Goal: Task Accomplishment & Management: Use online tool/utility

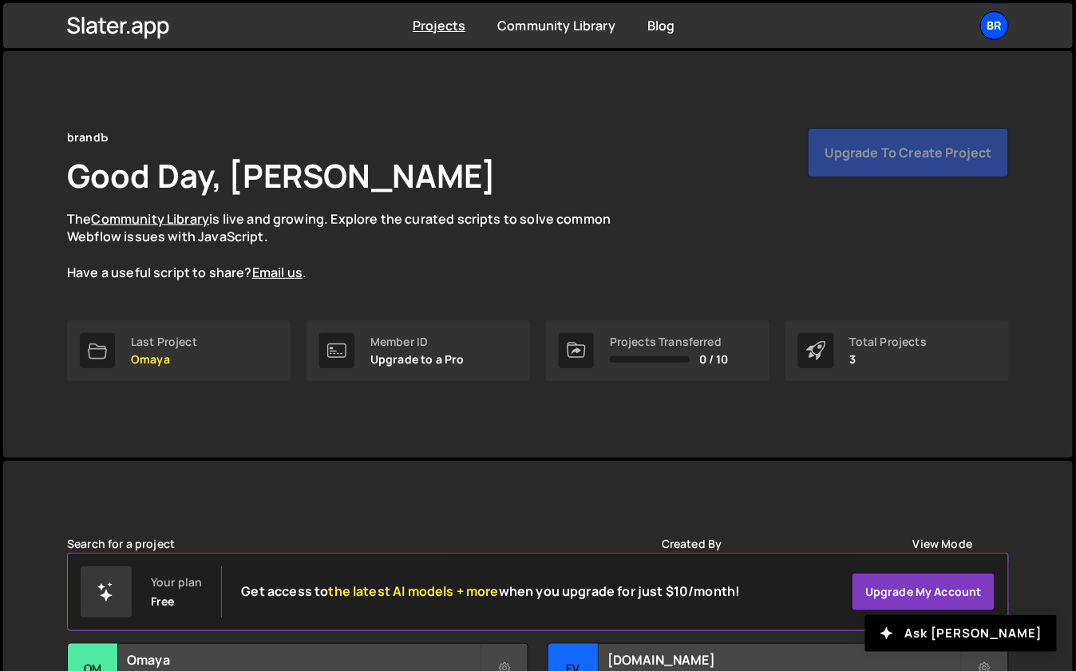
click at [995, 23] on div "br" at bounding box center [994, 25] width 29 height 29
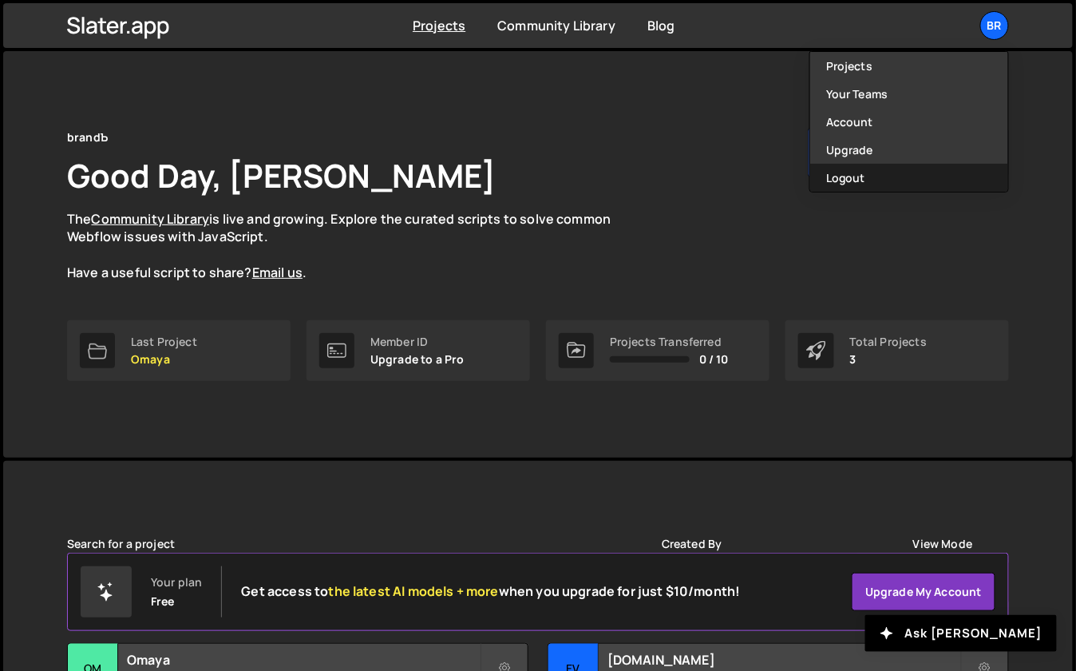
click at [860, 172] on button "Logout" at bounding box center [909, 178] width 198 height 28
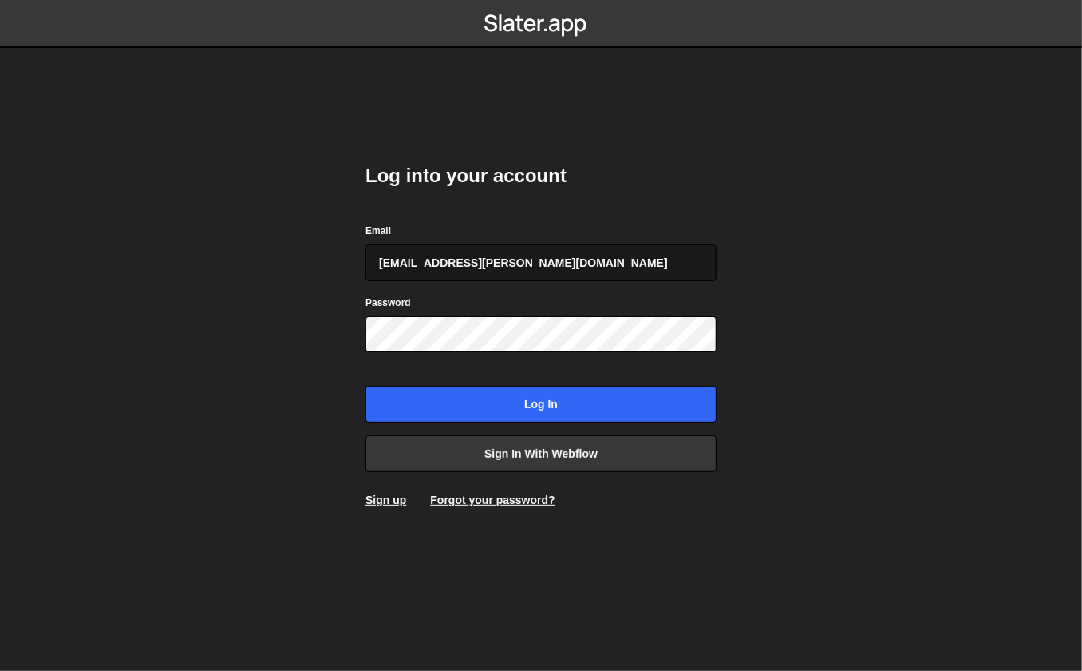
click at [508, 250] on input "georgi@branda.bg" at bounding box center [541, 262] width 351 height 37
type input "gdtsonev@gmail.com"
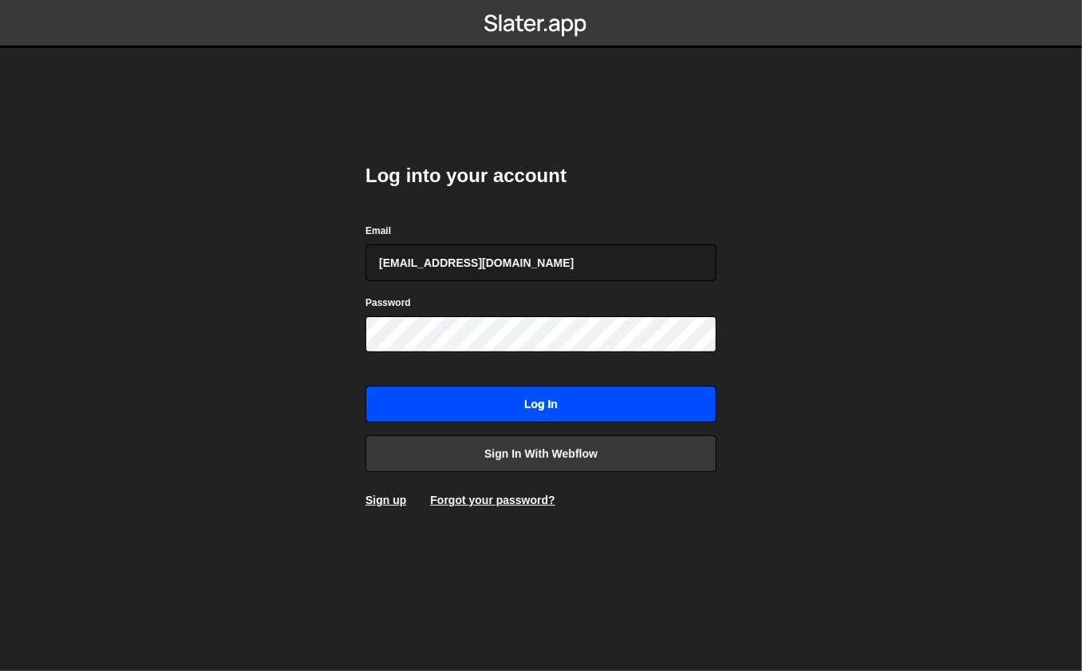
click at [439, 397] on input "Log in" at bounding box center [541, 404] width 351 height 37
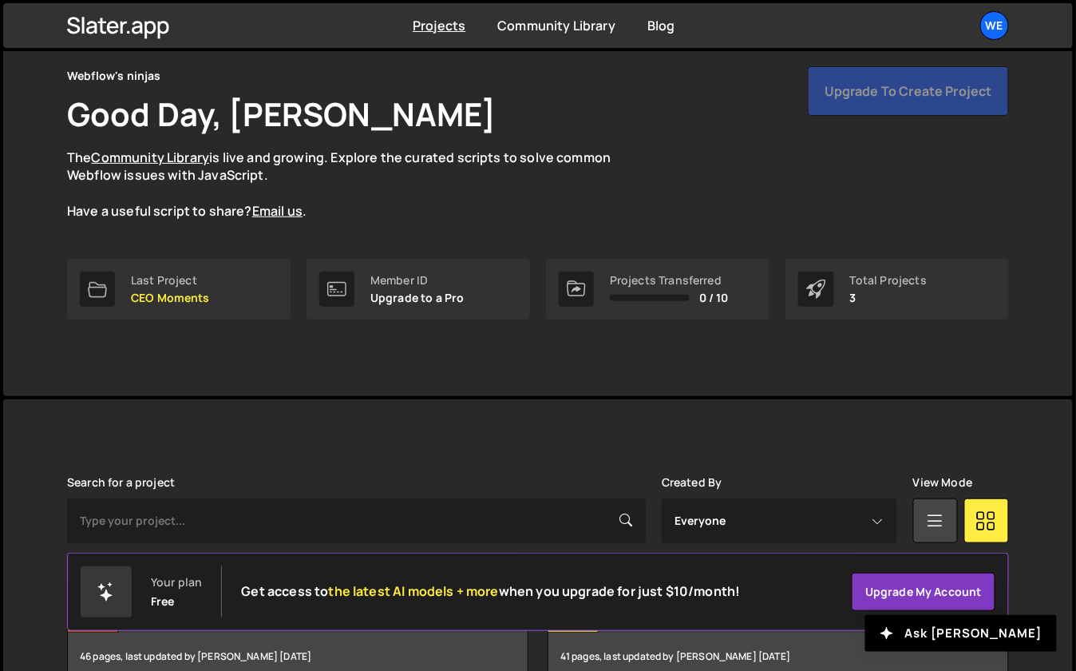
scroll to position [128, 0]
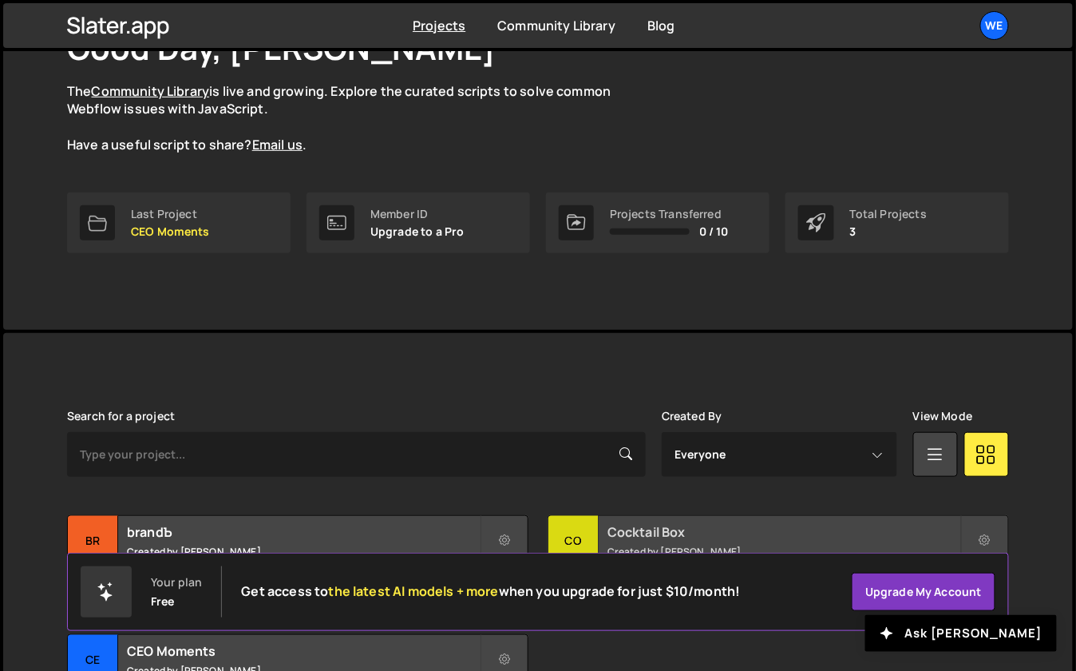
click at [586, 524] on div "Co" at bounding box center [573, 541] width 50 height 50
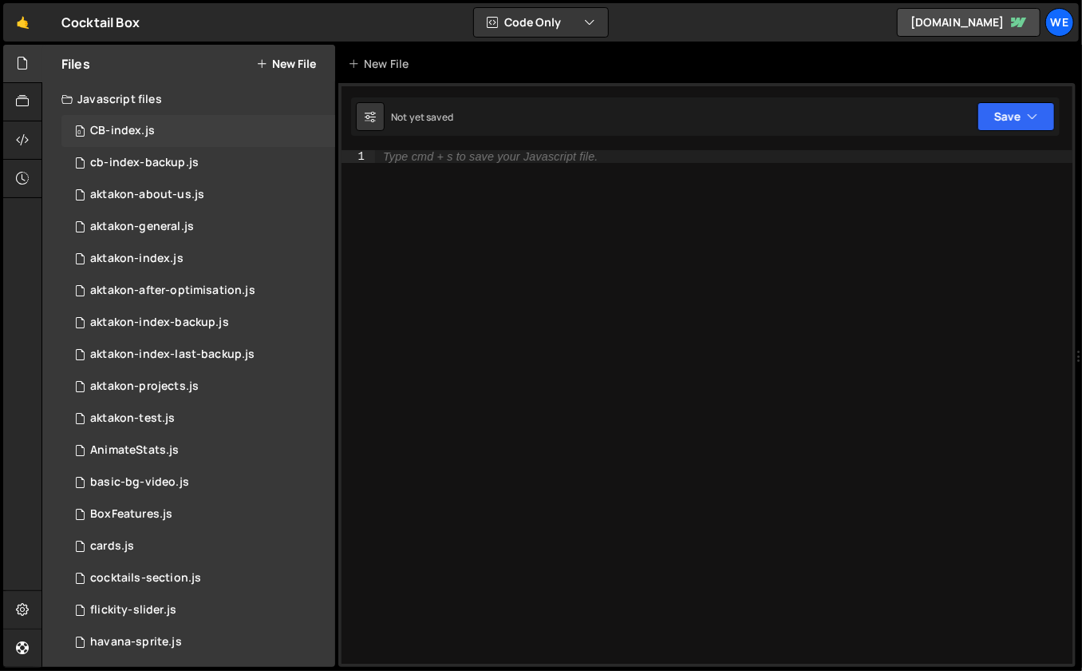
click at [143, 137] on div "CB-index.js" at bounding box center [122, 131] width 65 height 14
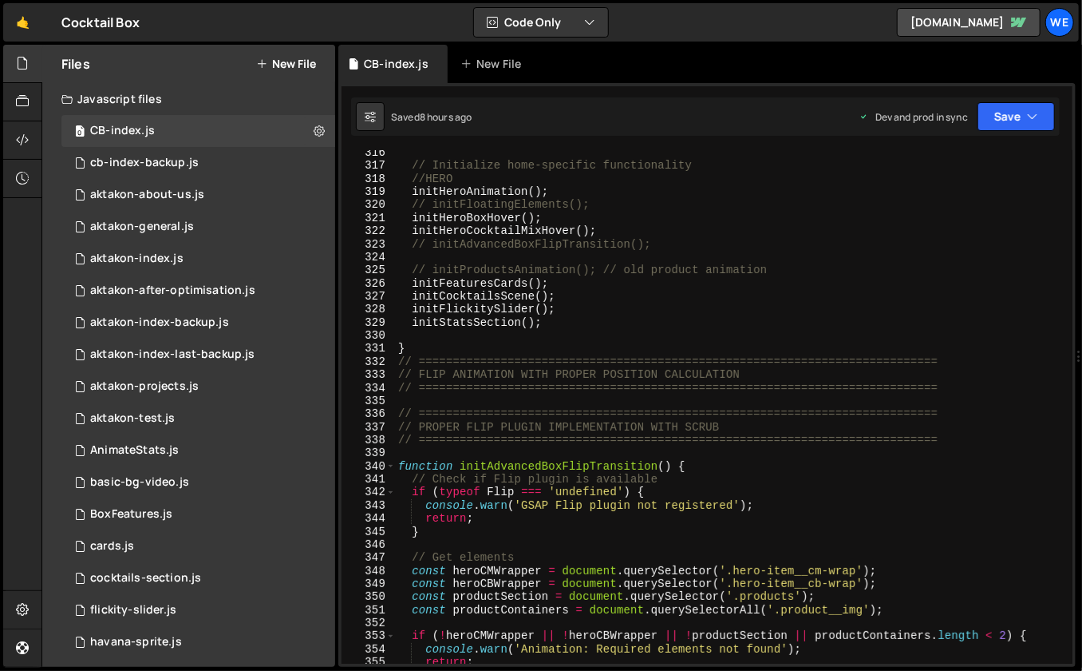
scroll to position [4167, 0]
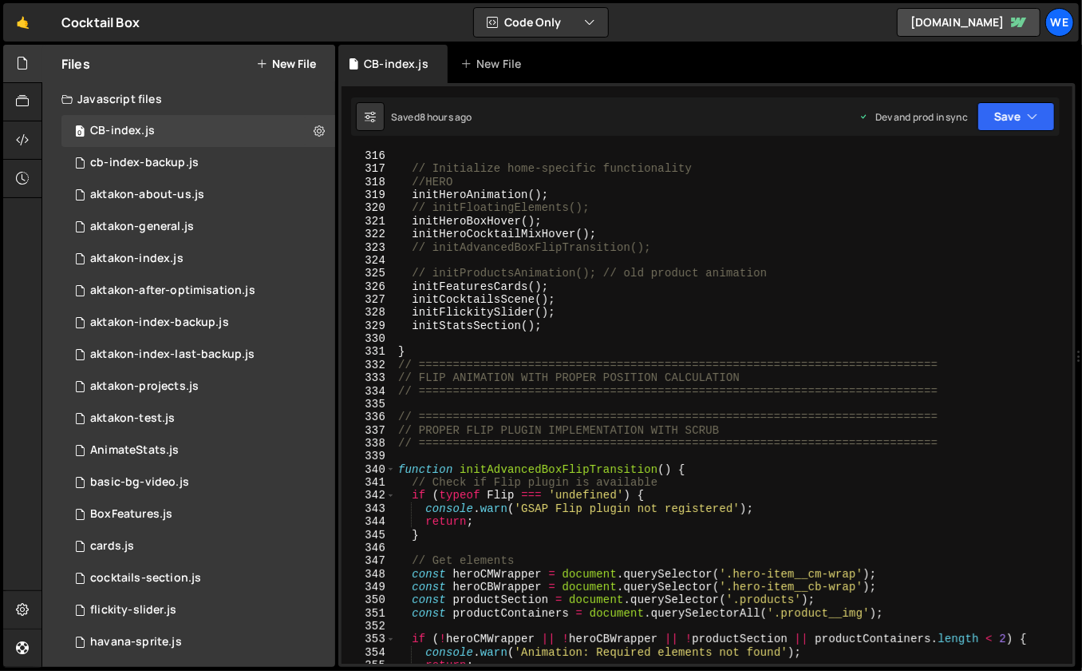
click at [601, 204] on div "// Initialize home-specific functionality //HERO initHeroAnimation ( ) ; // ini…" at bounding box center [731, 419] width 672 height 540
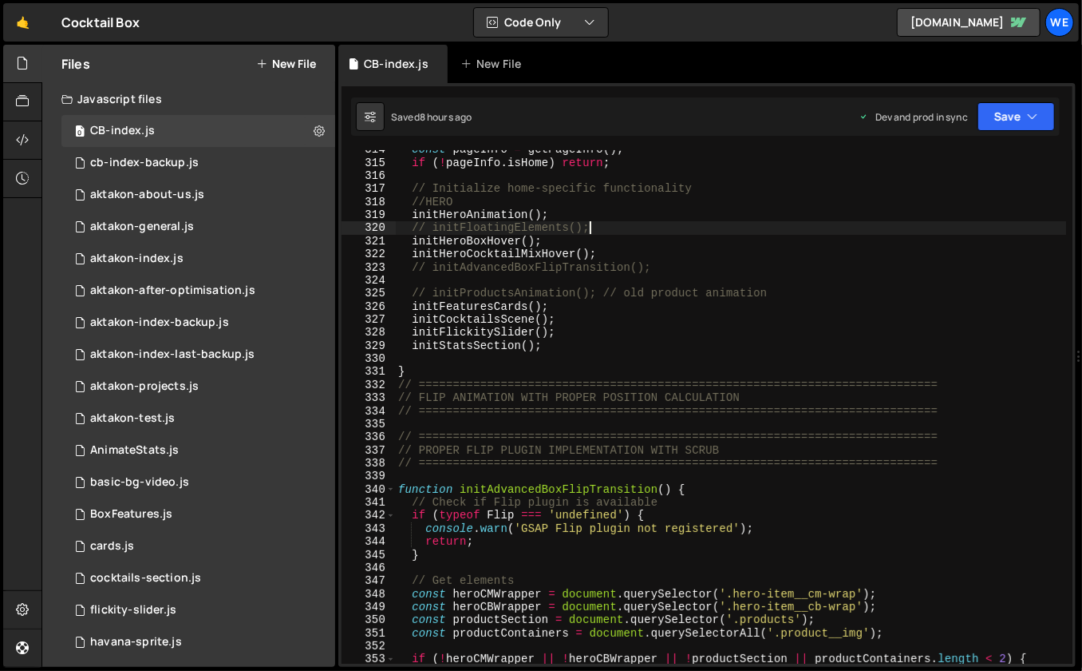
scroll to position [4148, 0]
click at [563, 242] on div "const pageInfo = getPageInfo ( ) ; if ( ! pageInfo . isHome ) return ; // Initi…" at bounding box center [731, 413] width 672 height 540
click at [632, 248] on div "const pageInfo = getPageInfo ( ) ; if ( ! pageInfo . isHome ) return ; // Initi…" at bounding box center [731, 413] width 672 height 540
click at [679, 371] on div "const pageInfo = getPageInfo ( ) ; if ( ! pageInfo . isHome ) return ; // Initi…" at bounding box center [731, 413] width 672 height 540
type textarea "}"
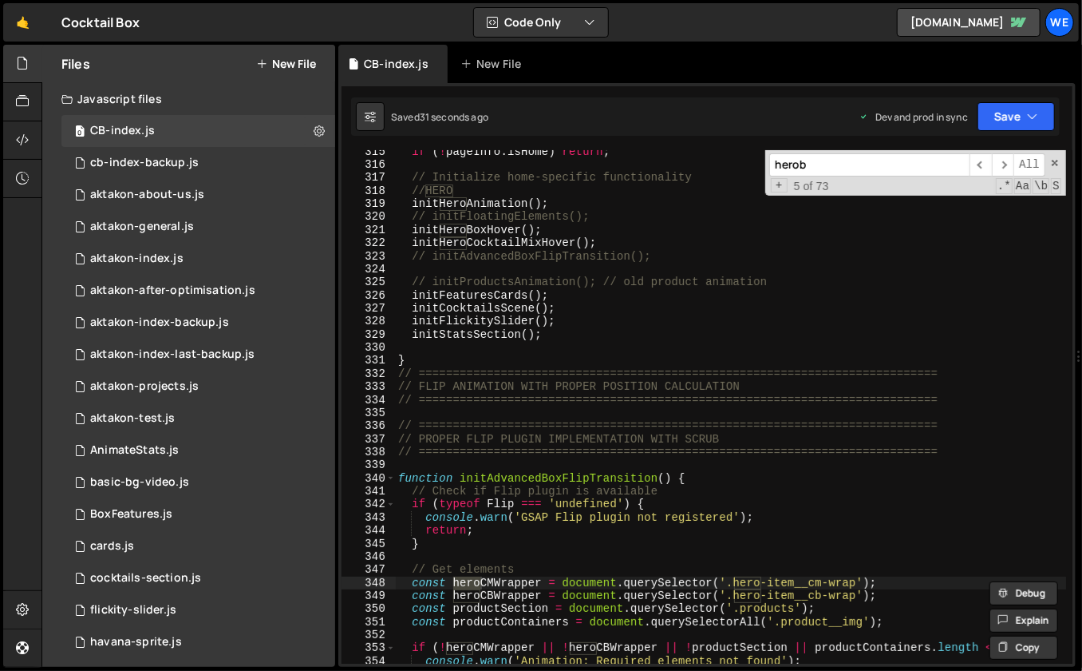
scroll to position [4694, 0]
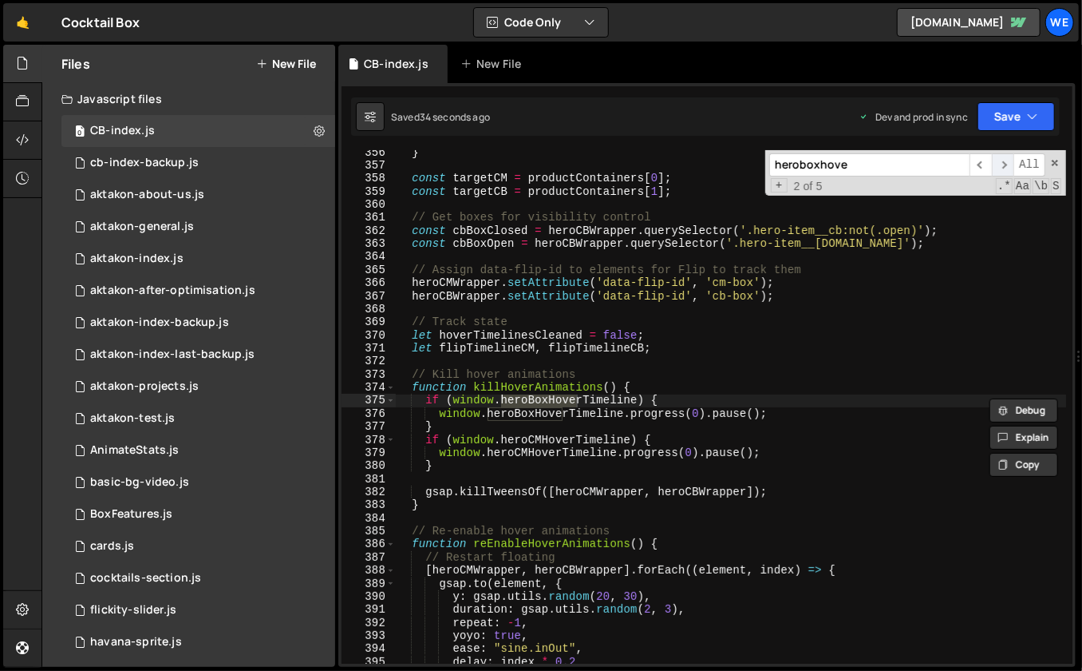
type input "heroboxhove"
click at [1004, 160] on span "​" at bounding box center [1003, 164] width 22 height 23
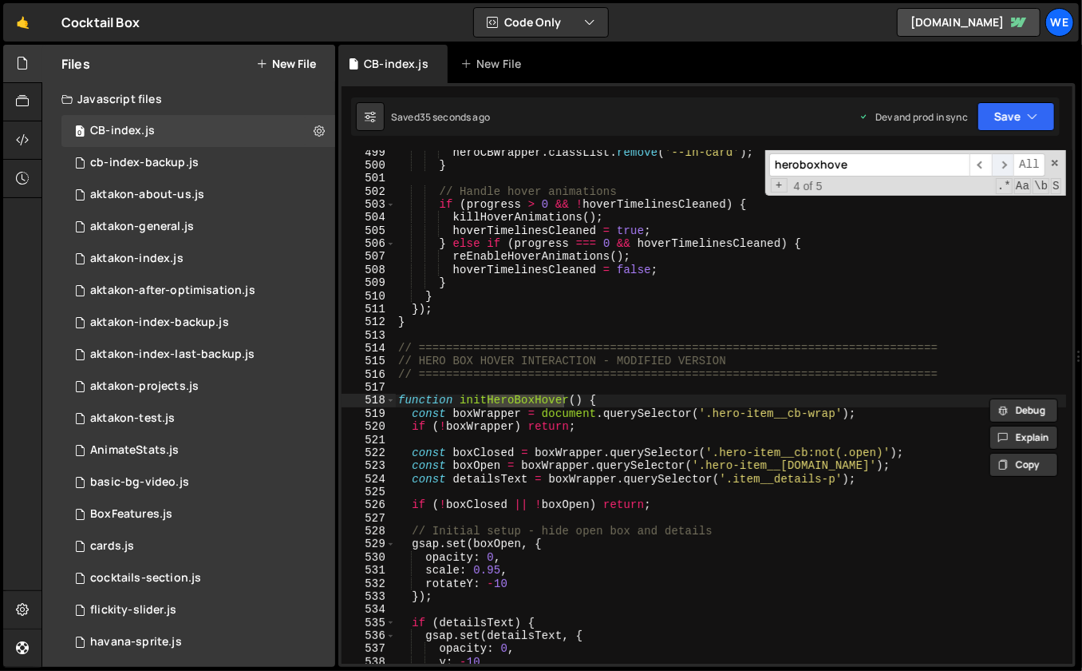
scroll to position [6562, 0]
click at [759, 457] on div "heroCBWrapper . classList . remove ( '--in-card' ) ; } // Handle hover animatio…" at bounding box center [731, 416] width 672 height 540
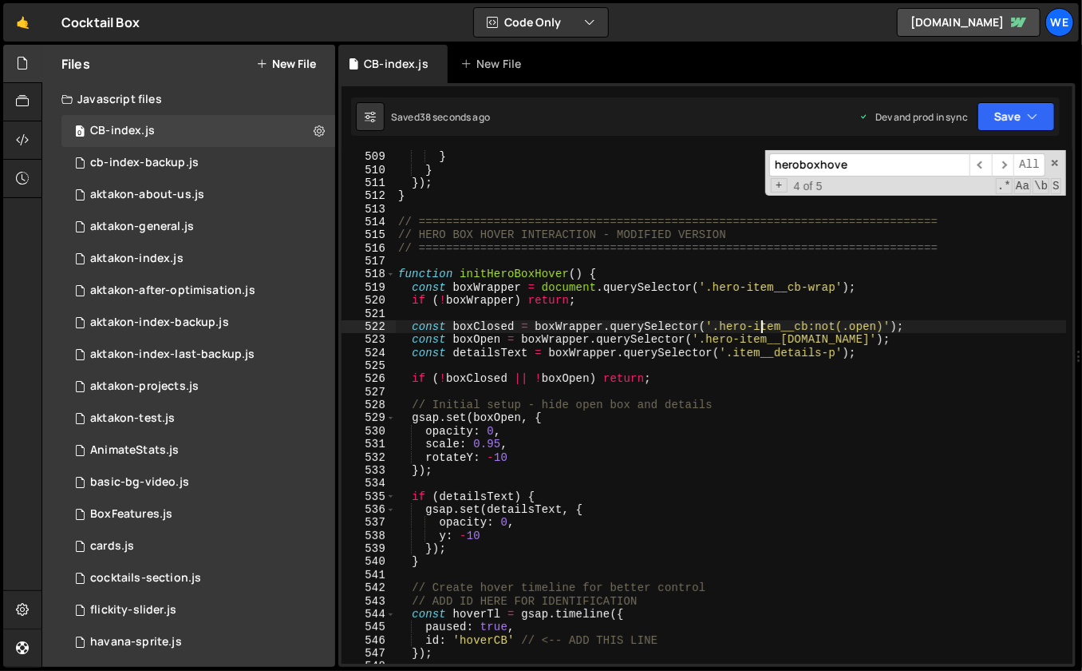
scroll to position [6693, 0]
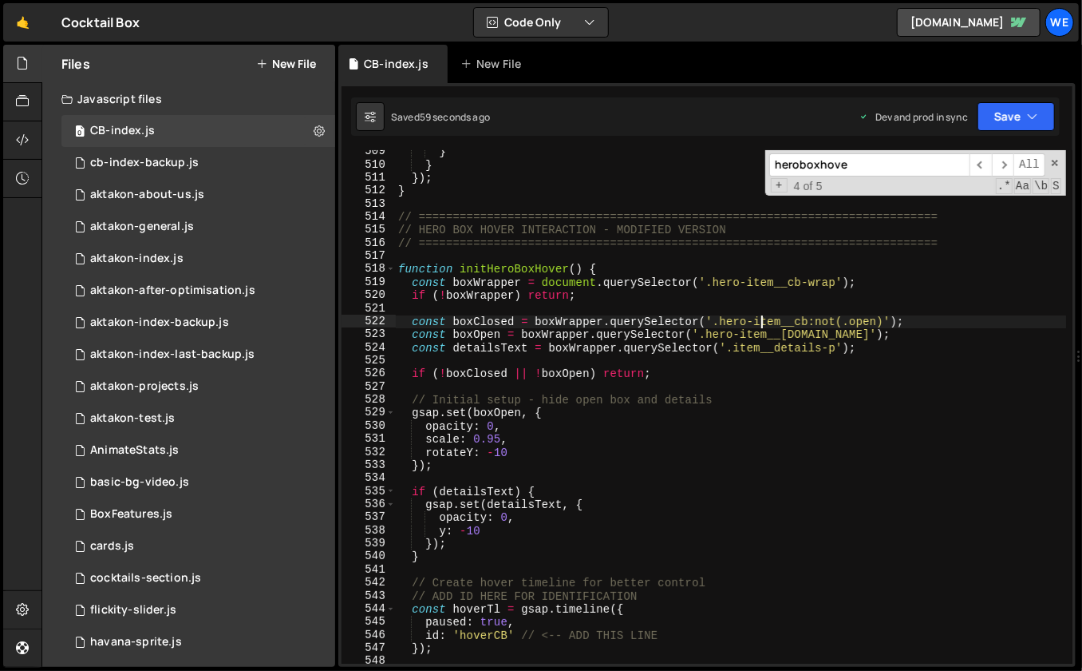
click at [498, 436] on div "} } }) ; } // =================================================================…" at bounding box center [731, 415] width 672 height 540
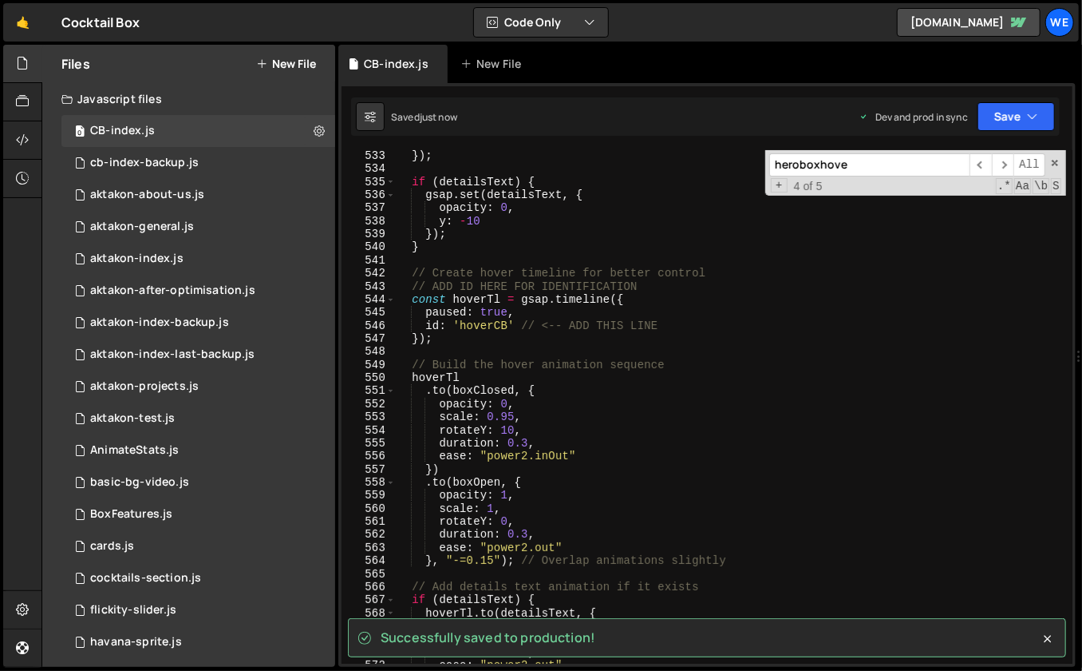
scroll to position [7002, 0]
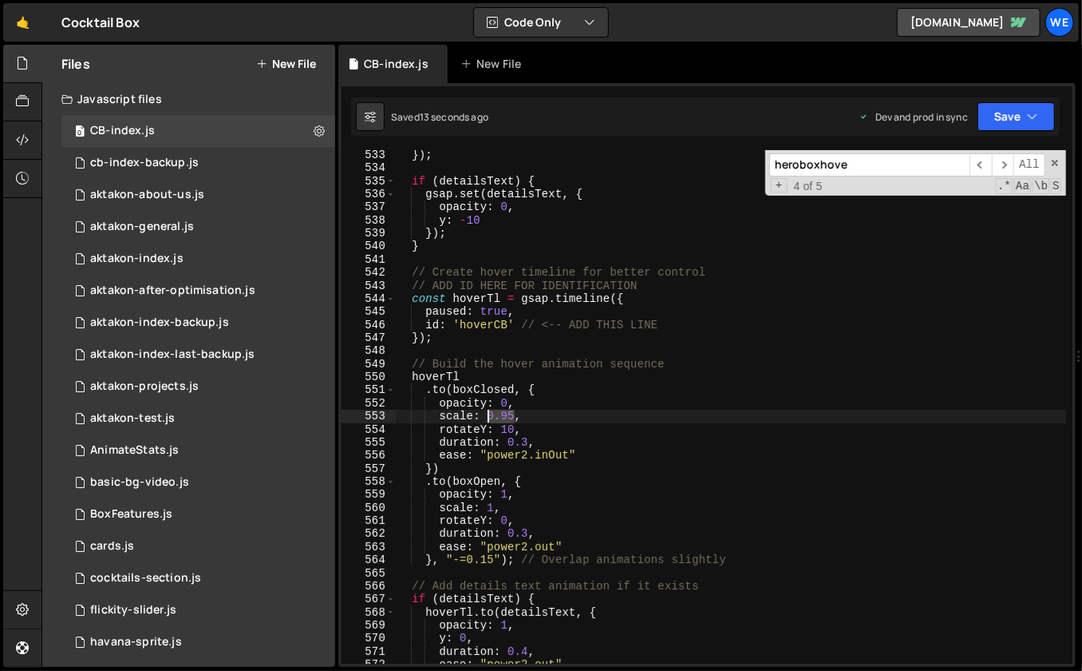
drag, startPoint x: 512, startPoint y: 414, endPoint x: 489, endPoint y: 417, distance: 23.4
click at [489, 417] on div "}) ; if ( detailsText ) { gsap . set ( detailsText , { opacity : 0 , y : - 10 }…" at bounding box center [731, 418] width 672 height 540
click at [493, 505] on div "}) ; if ( detailsText ) { gsap . set ( detailsText , { opacity : 0 , y : - 10 }…" at bounding box center [731, 418] width 672 height 540
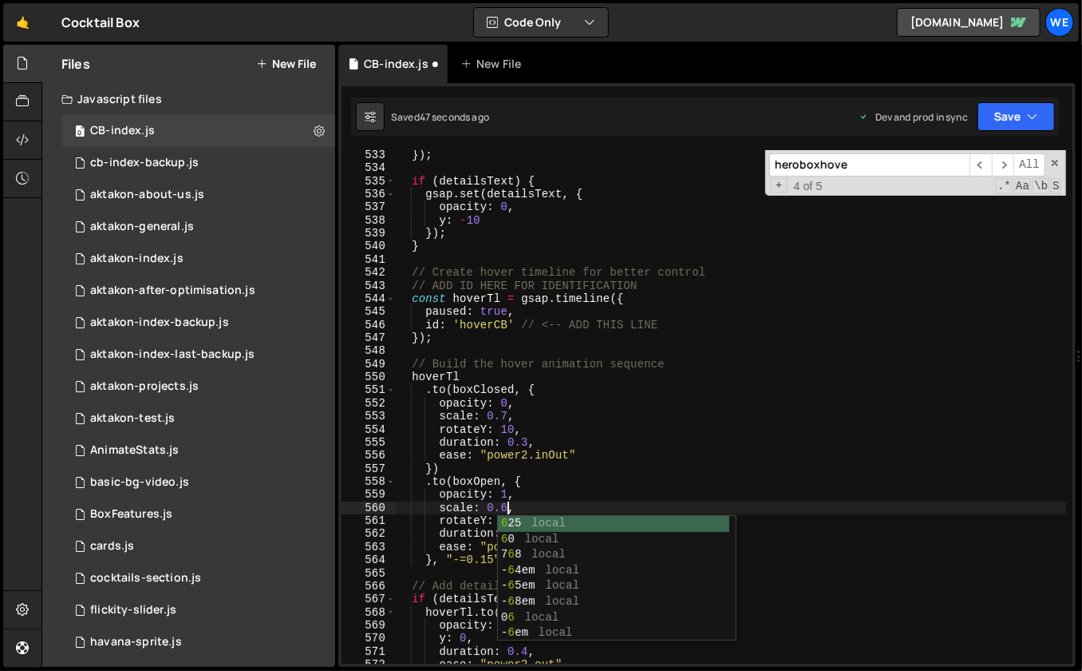
click at [505, 422] on div "}) ; if ( detailsText ) { gsap . set ( detailsText , { opacity : 0 , y : - 10 }…" at bounding box center [731, 418] width 672 height 540
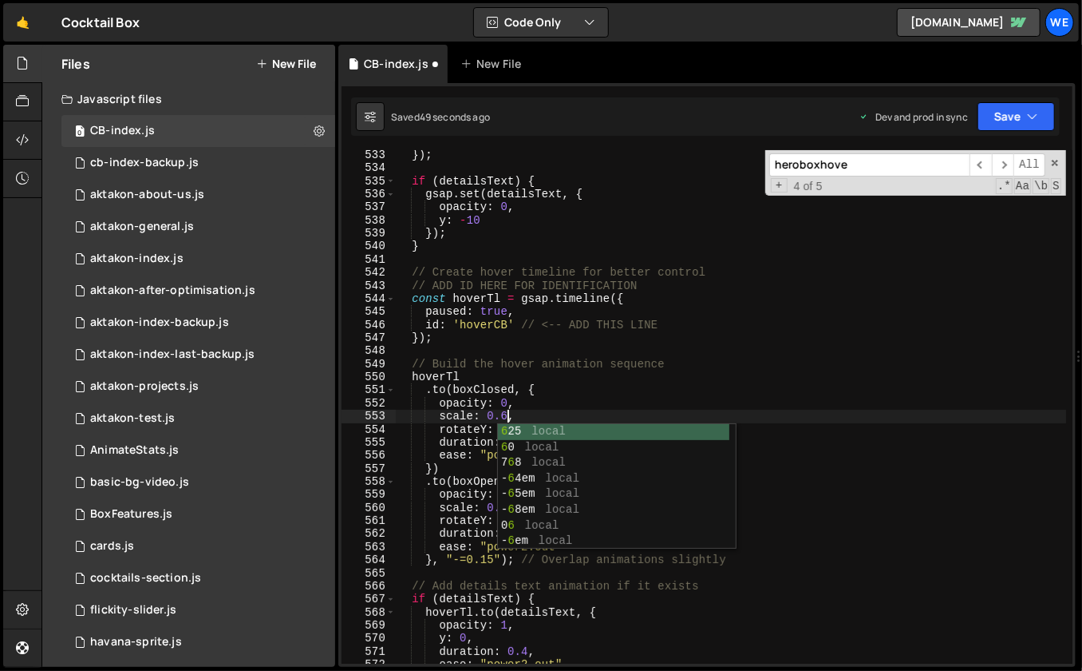
click at [586, 380] on div "}) ; if ( detailsText ) { gsap . set ( detailsText , { opacity : 0 , y : - 10 }…" at bounding box center [731, 418] width 672 height 540
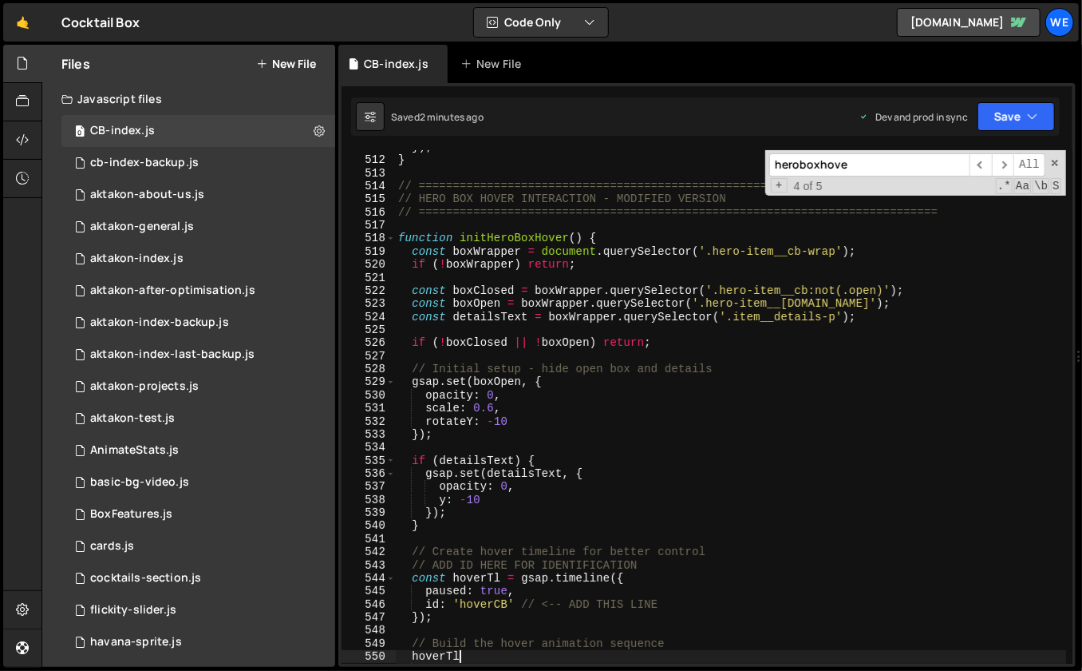
scroll to position [6724, 0]
click at [1057, 162] on span at bounding box center [1055, 162] width 11 height 11
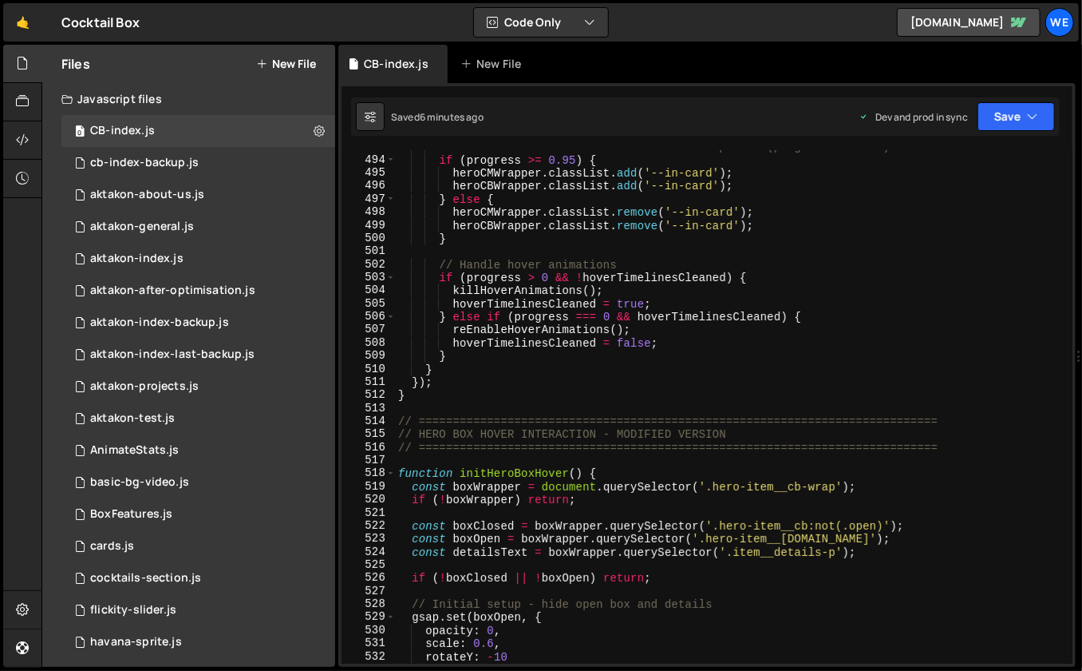
scroll to position [6492, 0]
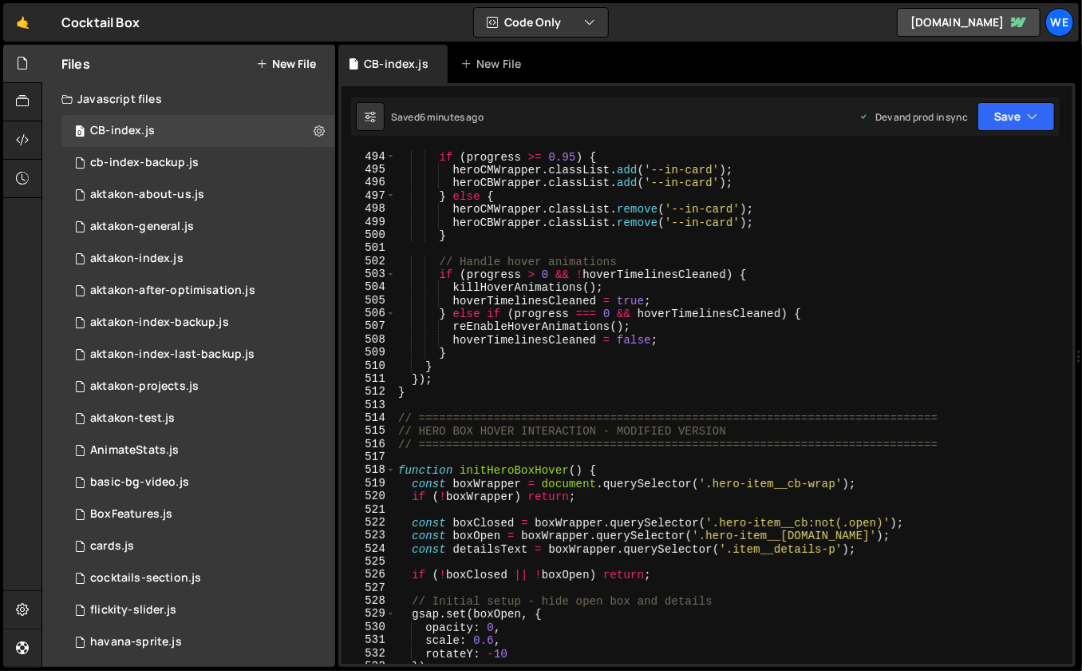
click at [782, 495] on div "// Add --in-card class when animation completes (progress >= 0.95) if ( progres…" at bounding box center [731, 407] width 672 height 540
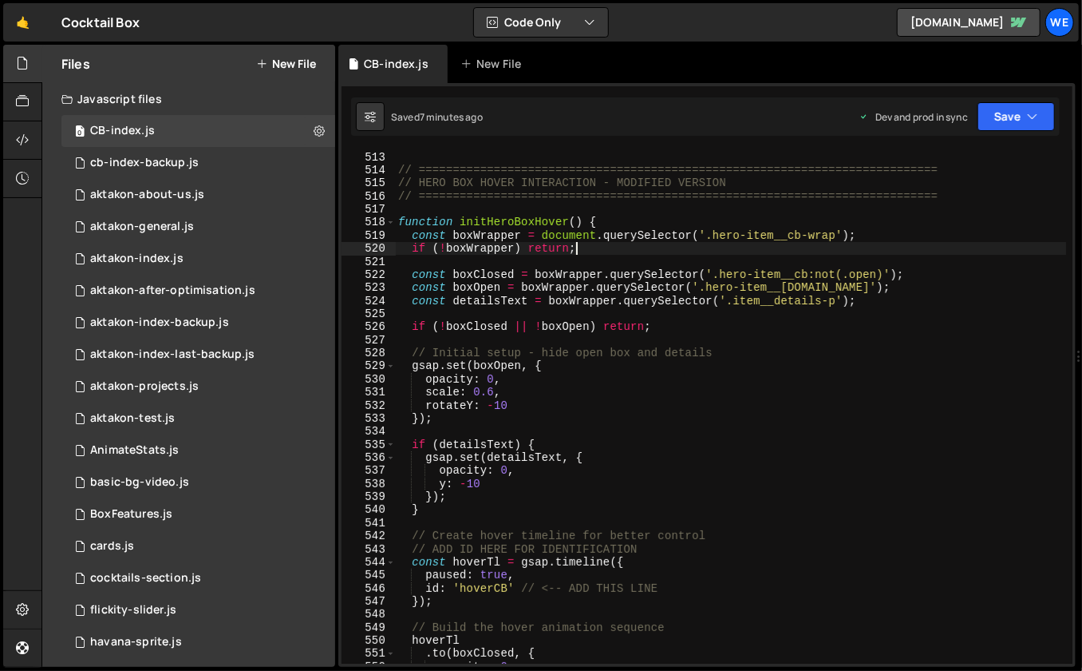
scroll to position [6741, 0]
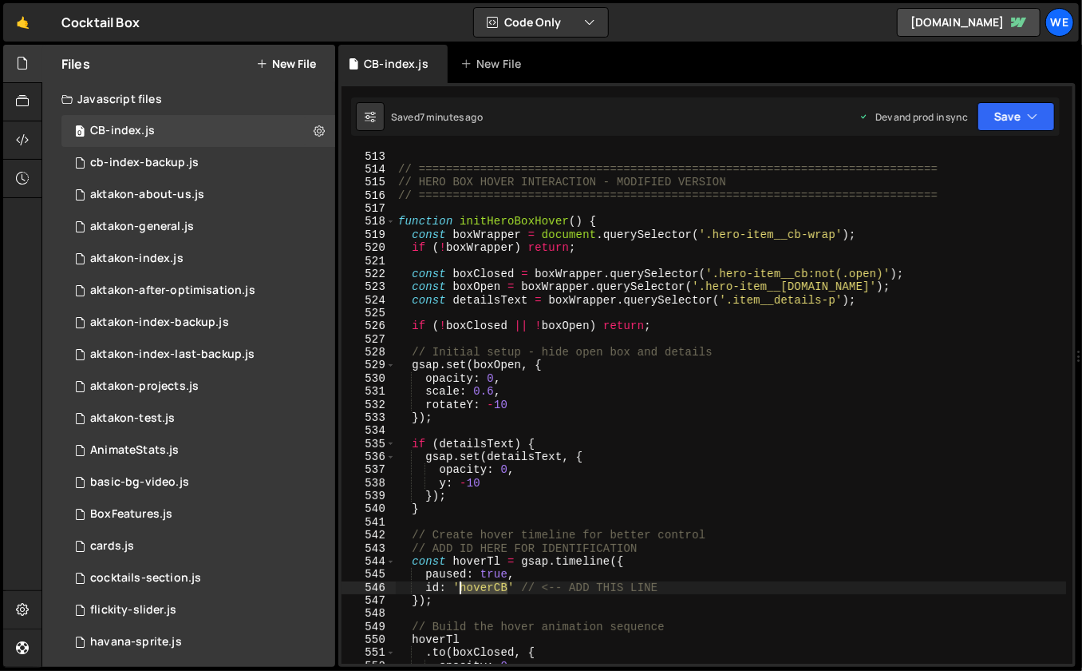
drag, startPoint x: 509, startPoint y: 588, endPoint x: 460, endPoint y: 589, distance: 48.7
click at [460, 589] on div "// ============================================================================…" at bounding box center [731, 420] width 672 height 540
type textarea "id: 'hoverCB' // <-- ADD THIS LINE"
type input "hoverCB"
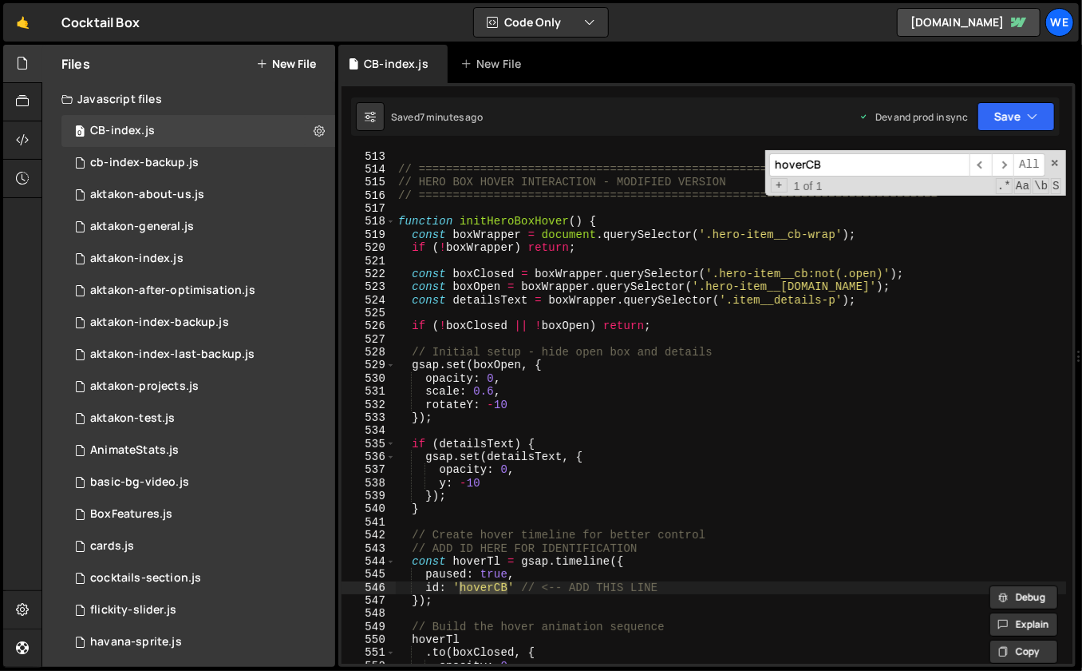
click at [809, 498] on div "// ============================================================================…" at bounding box center [731, 420] width 672 height 540
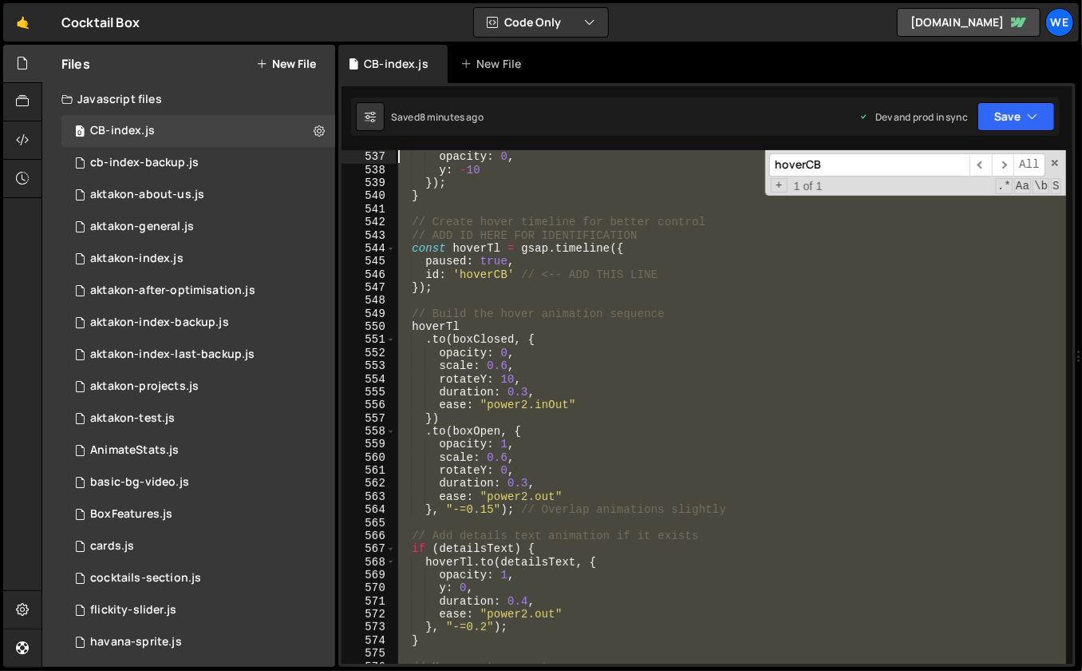
scroll to position [6662, 0]
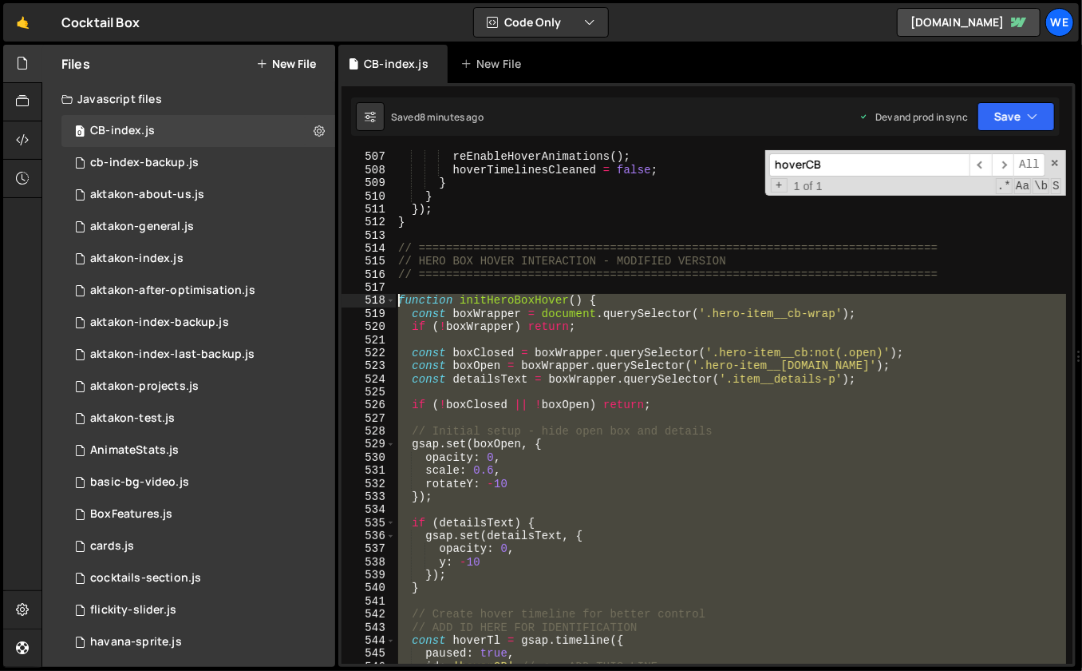
drag, startPoint x: 417, startPoint y: 581, endPoint x: 399, endPoint y: 299, distance: 282.3
click at [399, 299] on div "reEnableHoverAnimations ( ) ; hoverTimelinesCleaned = false ; } } }) ; } // ===…" at bounding box center [731, 420] width 672 height 540
click at [863, 379] on div "reEnableHoverAnimations ( ) ; hoverTimelinesCleaned = false ; } } }) ; } // ===…" at bounding box center [731, 420] width 672 height 540
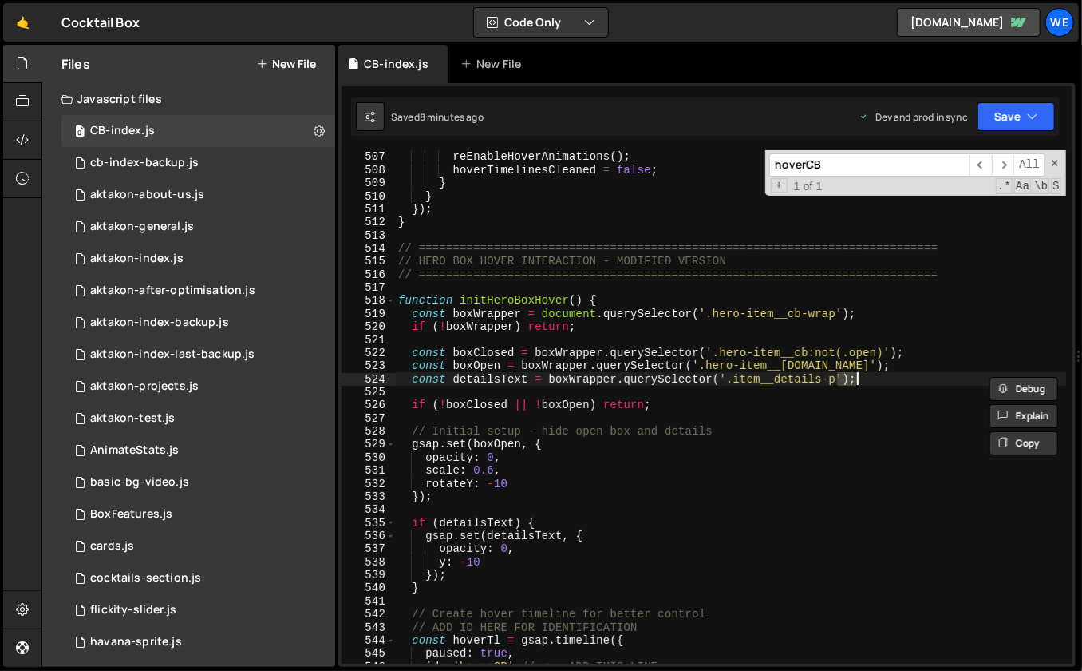
click at [811, 372] on div "reEnableHoverAnimations ( ) ; hoverTimelinesCleaned = false ; } } }) ; } // ===…" at bounding box center [731, 420] width 672 height 540
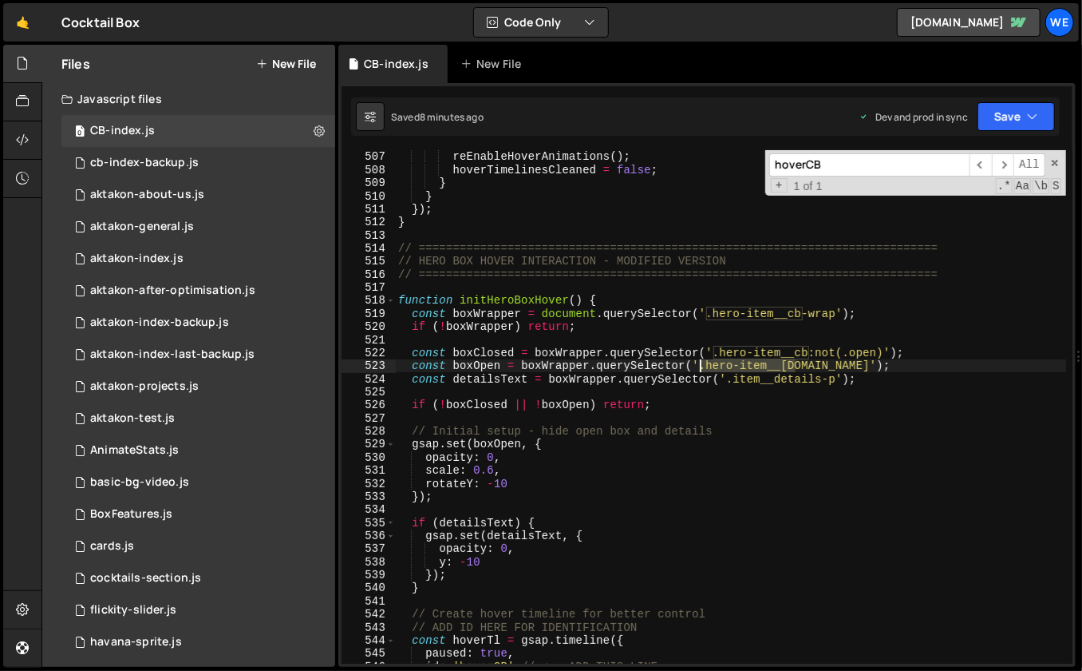
drag, startPoint x: 795, startPoint y: 365, endPoint x: 703, endPoint y: 366, distance: 91.8
click at [703, 366] on div "reEnableHoverAnimations ( ) ; hoverTimelinesCleaned = false ; } } }) ; } // ===…" at bounding box center [731, 420] width 672 height 540
click at [514, 346] on div "reEnableHoverAnimations ( ) ; hoverTimelinesCleaned = false ; } } }) ; } // ===…" at bounding box center [731, 420] width 672 height 540
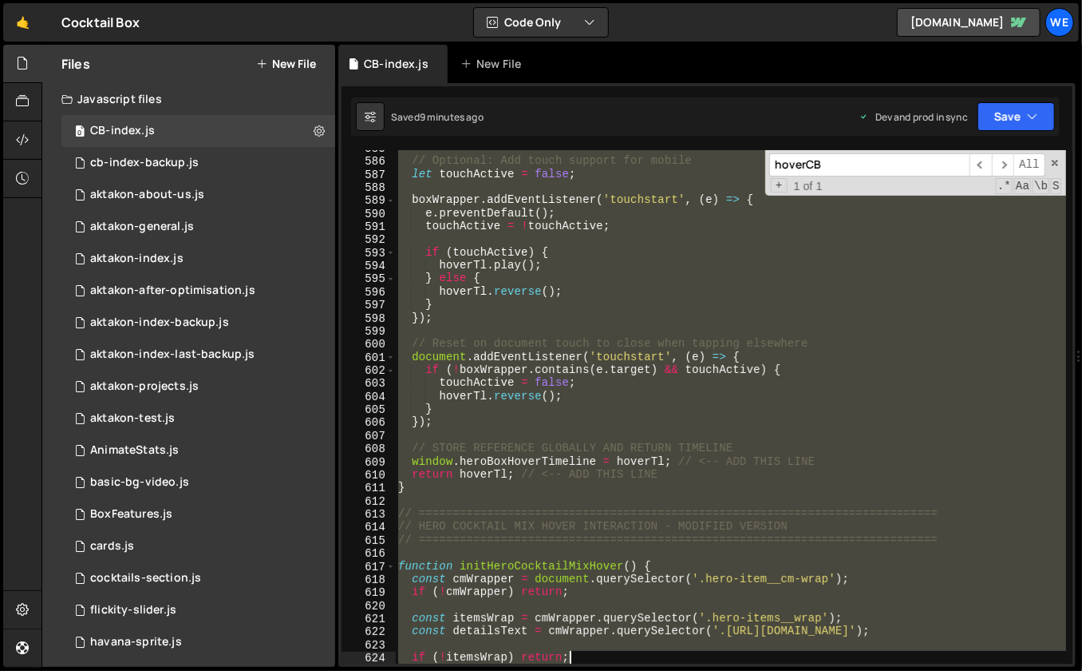
scroll to position [7689, 0]
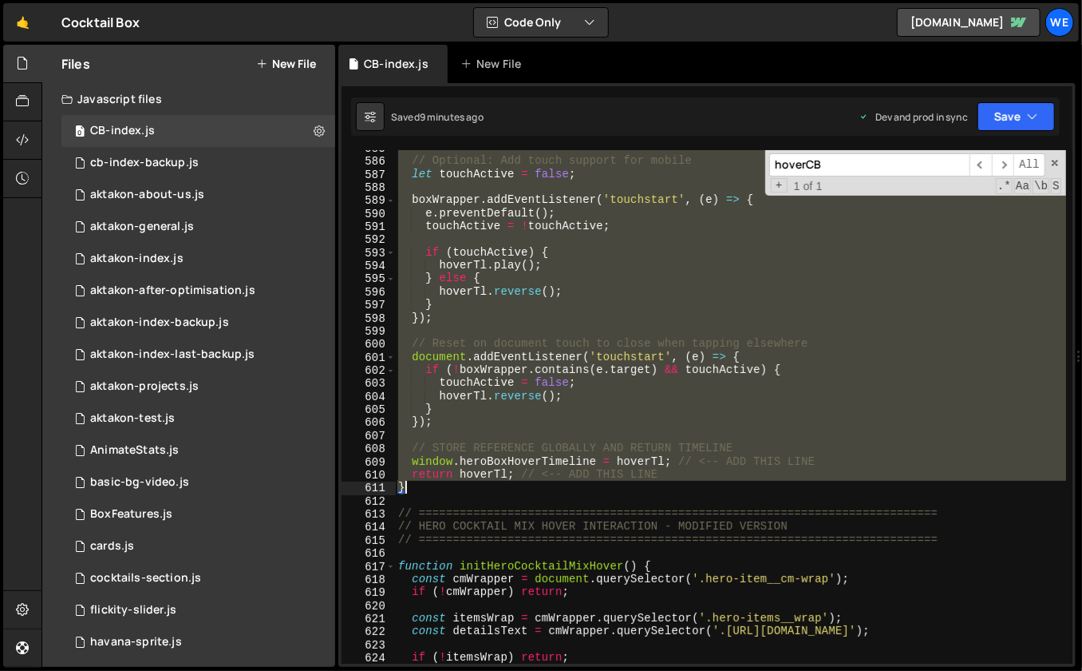
drag, startPoint x: 398, startPoint y: 300, endPoint x: 533, endPoint y: 485, distance: 229.6
click at [533, 485] on div "// Optional: Add touch support for mobile let touchActive = false ; boxWrapper …" at bounding box center [731, 411] width 672 height 540
paste textarea
type textarea "}"
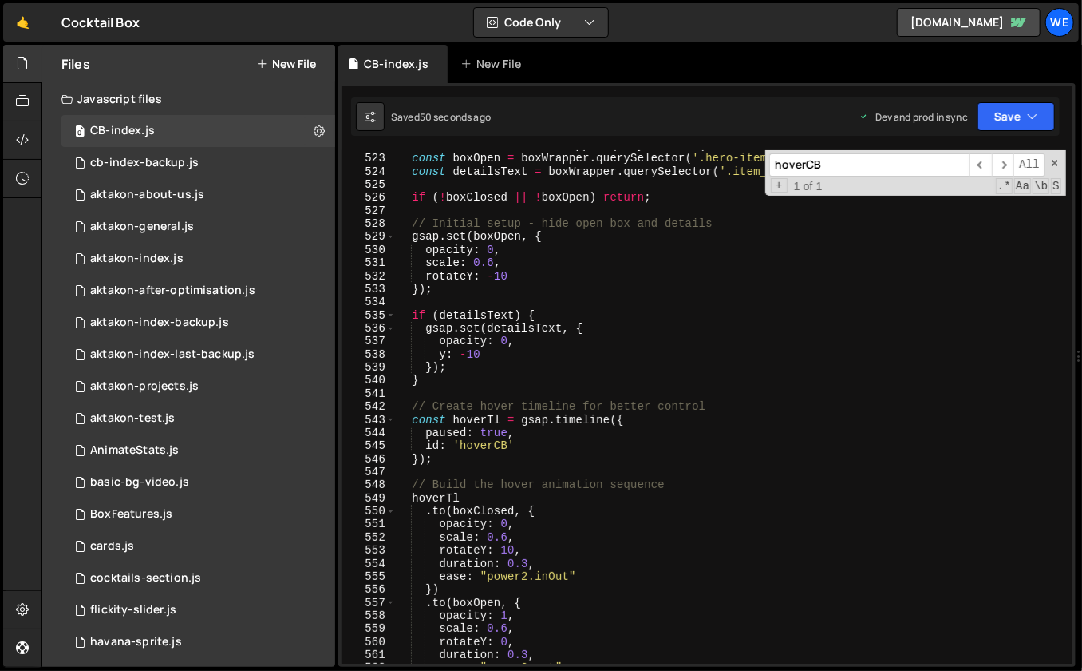
scroll to position [6837, 0]
